Goal: Information Seeking & Learning: Learn about a topic

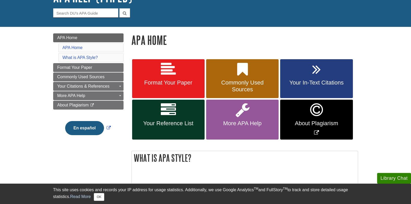
scroll to position [52, 0]
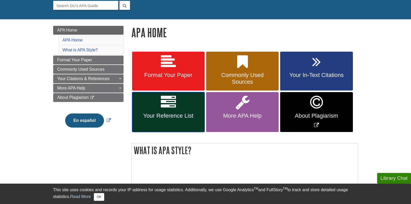
click at [185, 118] on span "Your Reference List" at bounding box center [168, 115] width 65 height 7
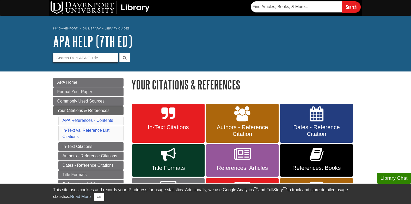
click at [86, 60] on input "Guide Search Terms" at bounding box center [85, 57] width 65 height 9
click at [86, 59] on input "Guide Search Terms" at bounding box center [85, 57] width 65 height 9
type input "posters"
click at [119, 53] on button "submit" at bounding box center [124, 57] width 11 height 9
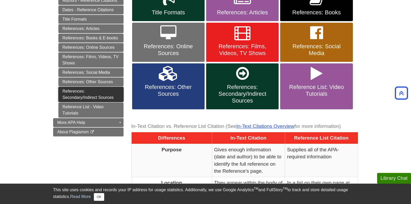
scroll to position [156, 0]
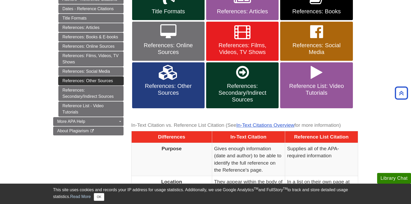
click at [93, 81] on link "References: Other Sources" at bounding box center [90, 80] width 65 height 9
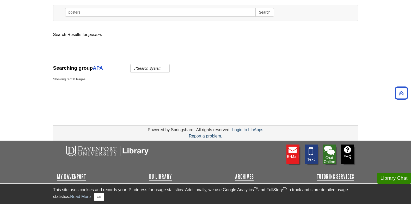
scroll to position [52, 0]
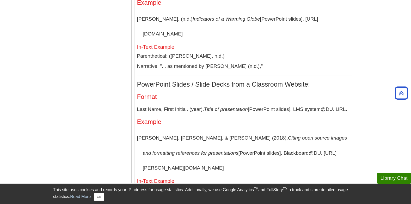
scroll to position [1768, 0]
